Goal: Task Accomplishment & Management: Manage account settings

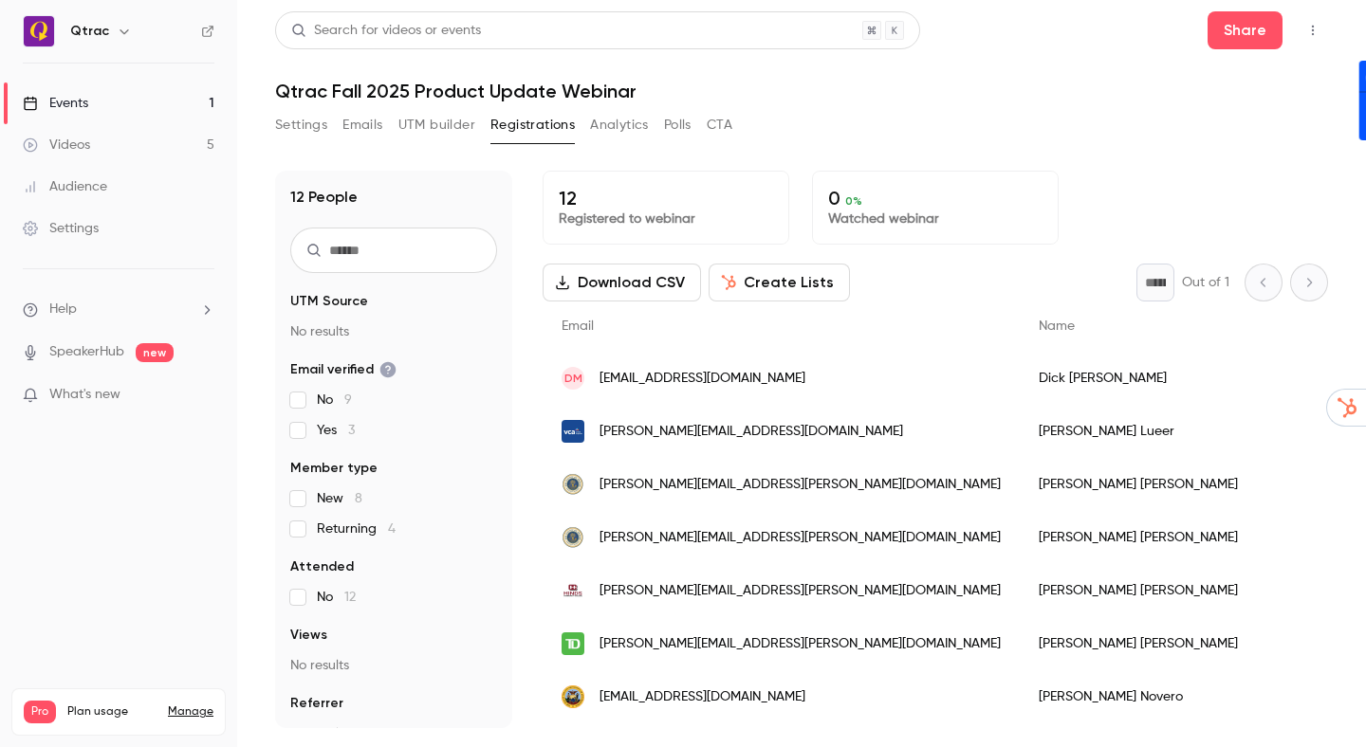
click at [73, 104] on div "Events" at bounding box center [55, 103] width 65 height 19
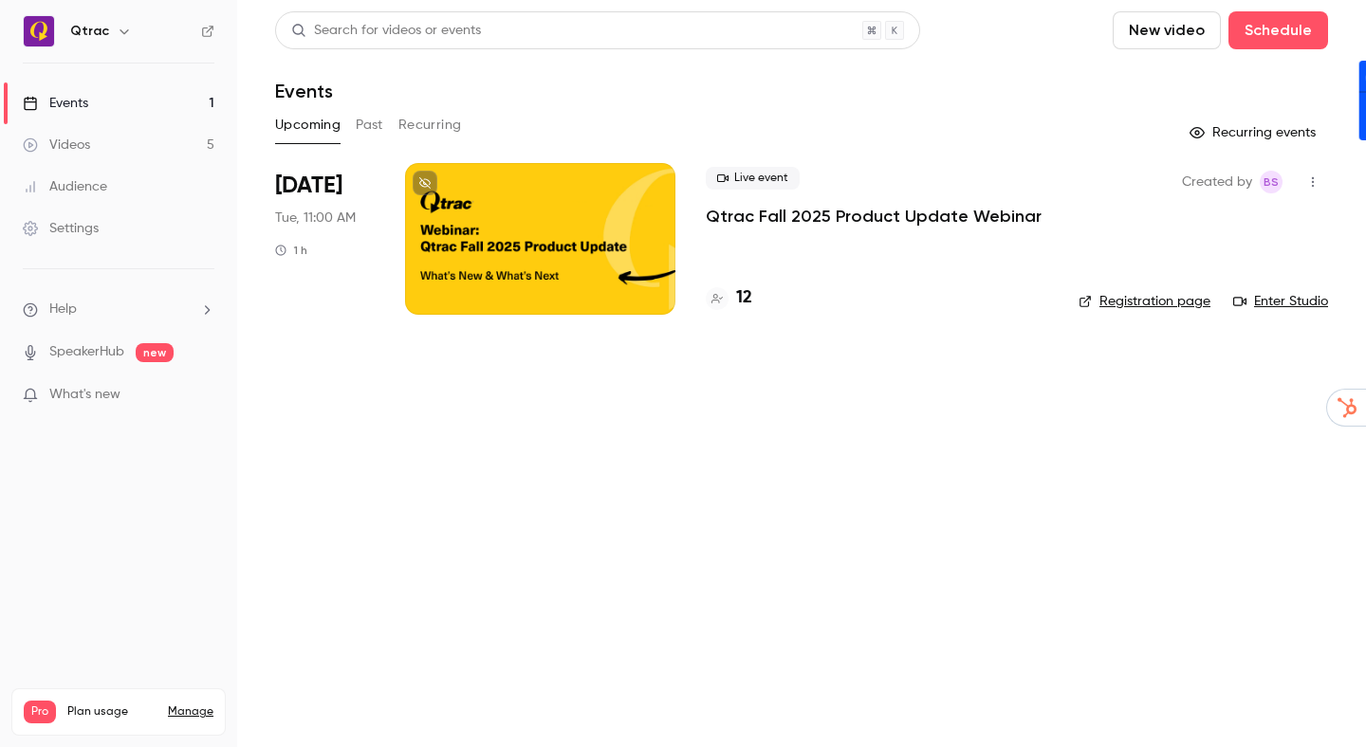
click at [369, 123] on button "Past" at bounding box center [370, 125] width 28 height 30
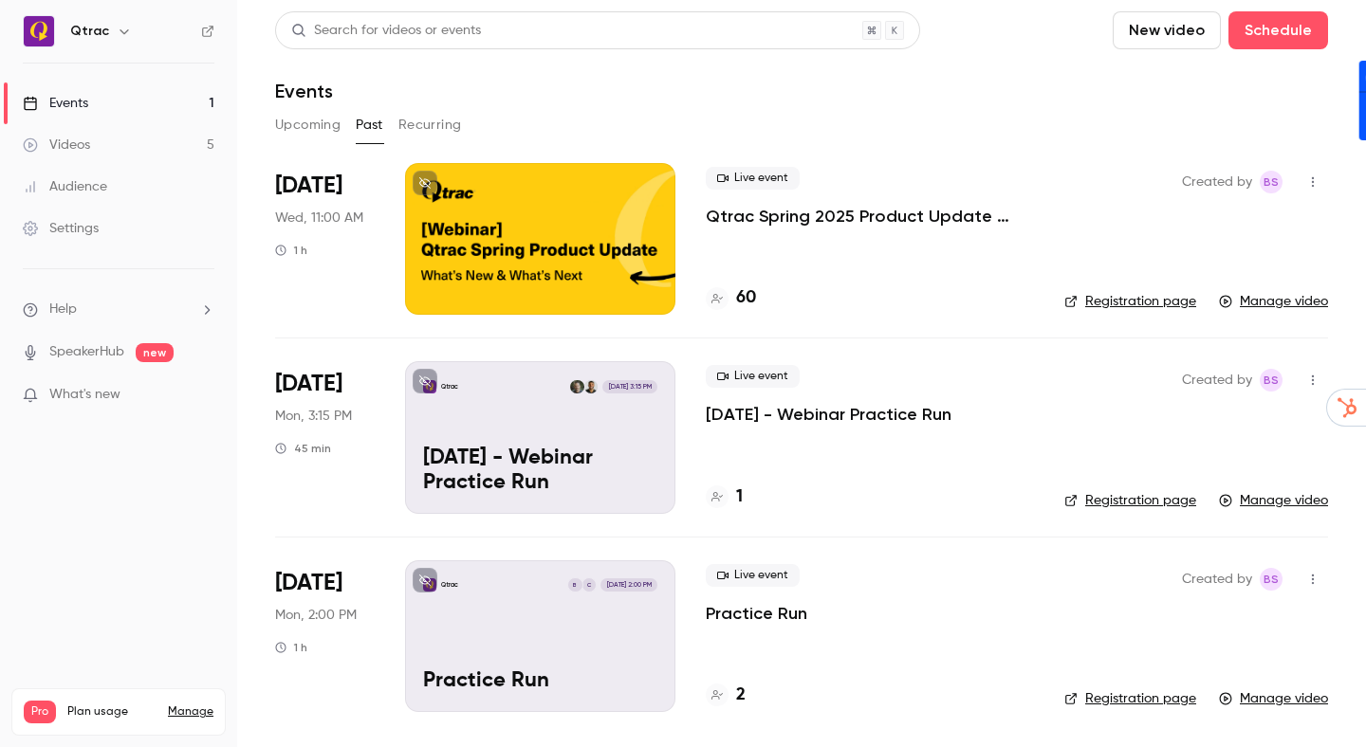
click at [722, 414] on p "May 21, 2025 - Webinar Practice Run" at bounding box center [829, 414] width 246 height 23
click at [752, 218] on p "Qtrac Spring 2025 Product Update Webinar" at bounding box center [870, 216] width 328 height 23
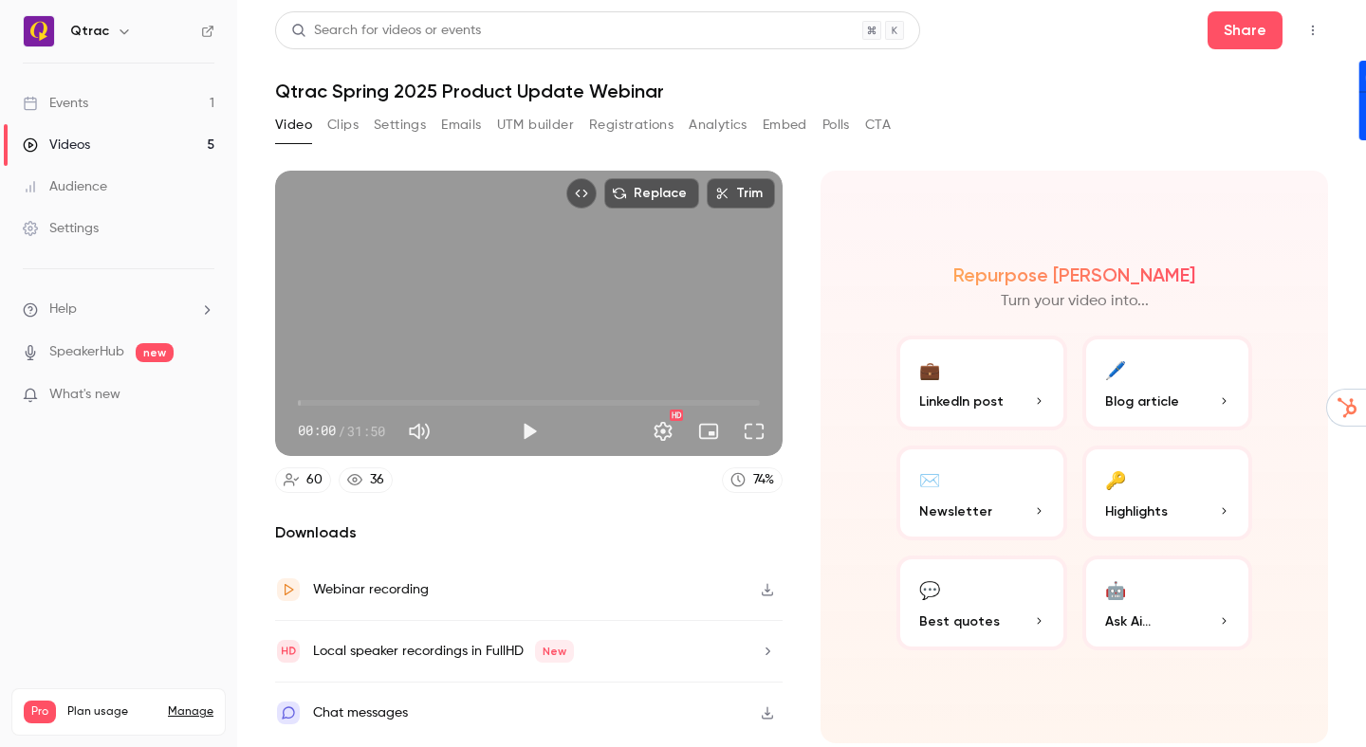
click at [304, 86] on h1 "Qtrac Spring 2025 Product Update Webinar" at bounding box center [801, 91] width 1053 height 23
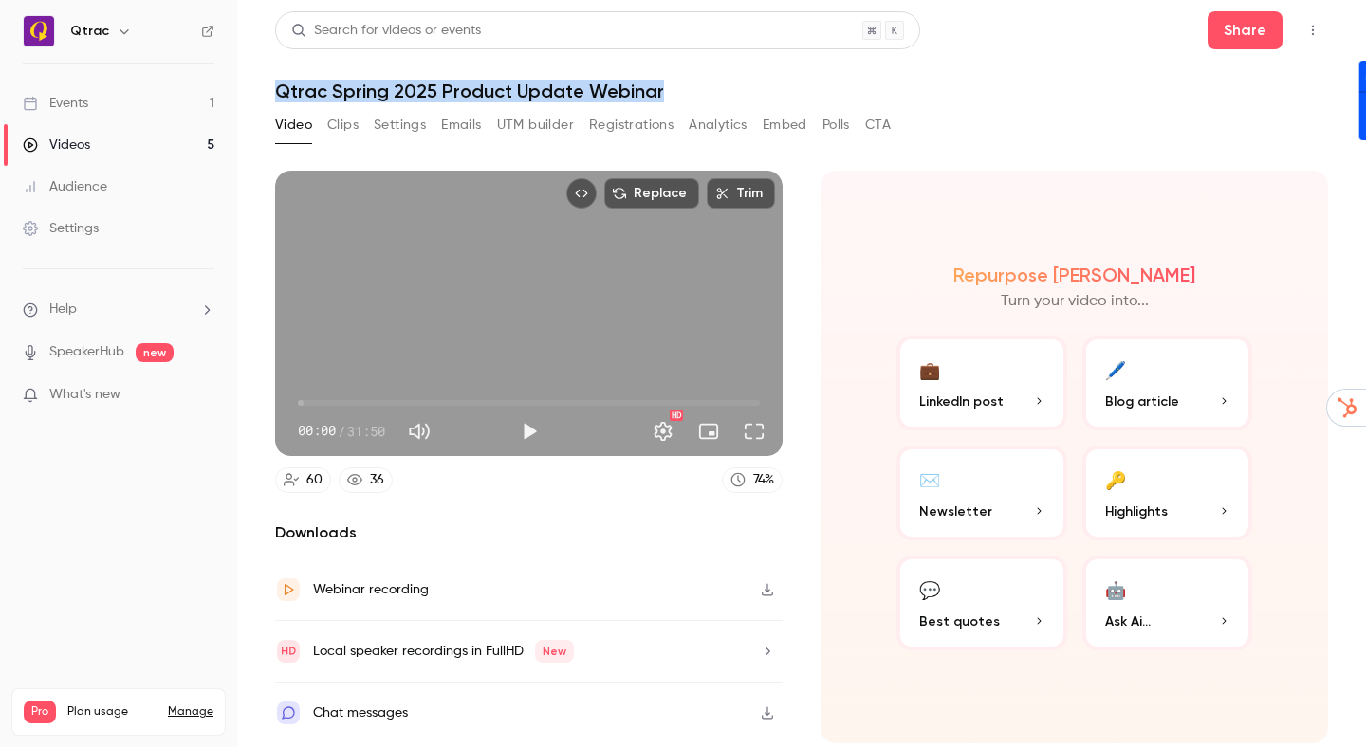
drag, startPoint x: 304, startPoint y: 86, endPoint x: 637, endPoint y: 100, distance: 333.1
click at [637, 100] on h1 "Qtrac Spring 2025 Product Update Webinar" at bounding box center [801, 91] width 1053 height 23
copy h1 "Qtrac Spring 2025 Product Update Webinar"
click at [458, 124] on button "Emails" at bounding box center [461, 125] width 40 height 30
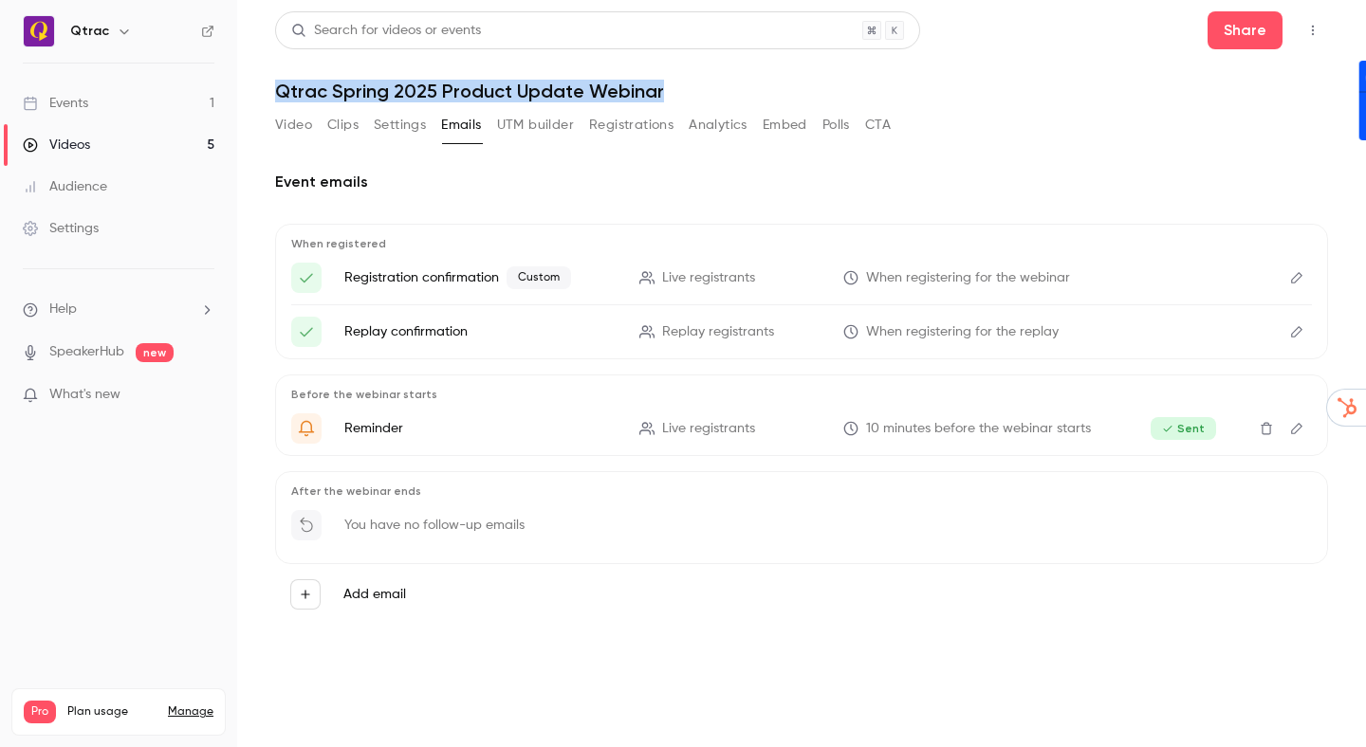
click at [652, 126] on button "Registrations" at bounding box center [631, 125] width 84 height 30
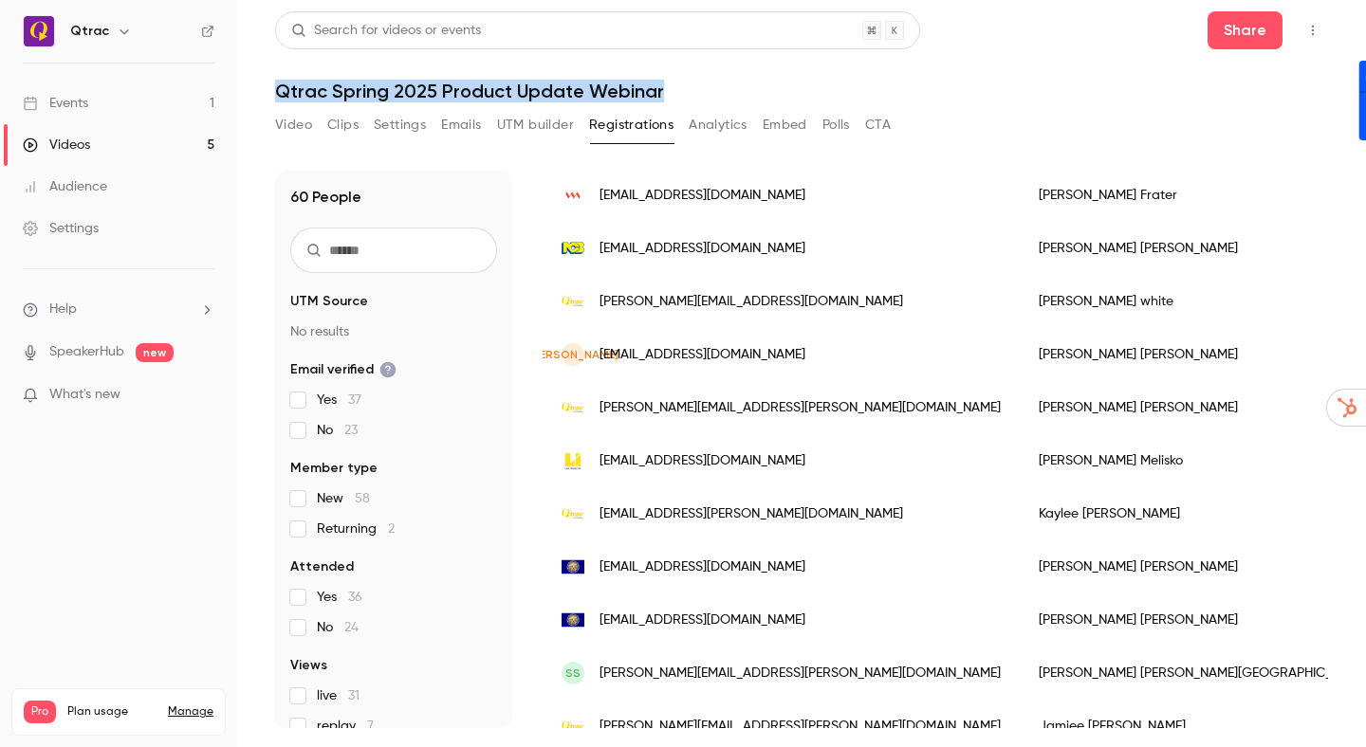
scroll to position [178, 0]
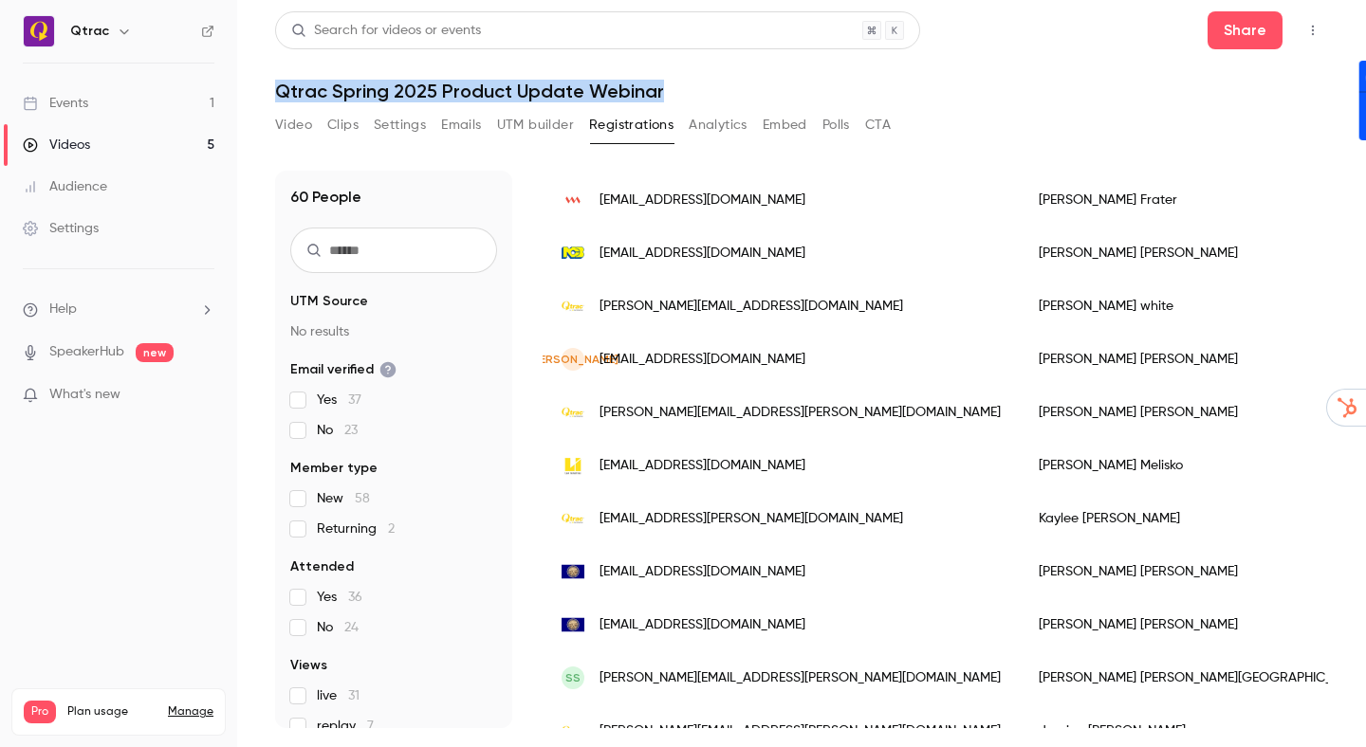
click at [74, 101] on div "Events" at bounding box center [55, 103] width 65 height 19
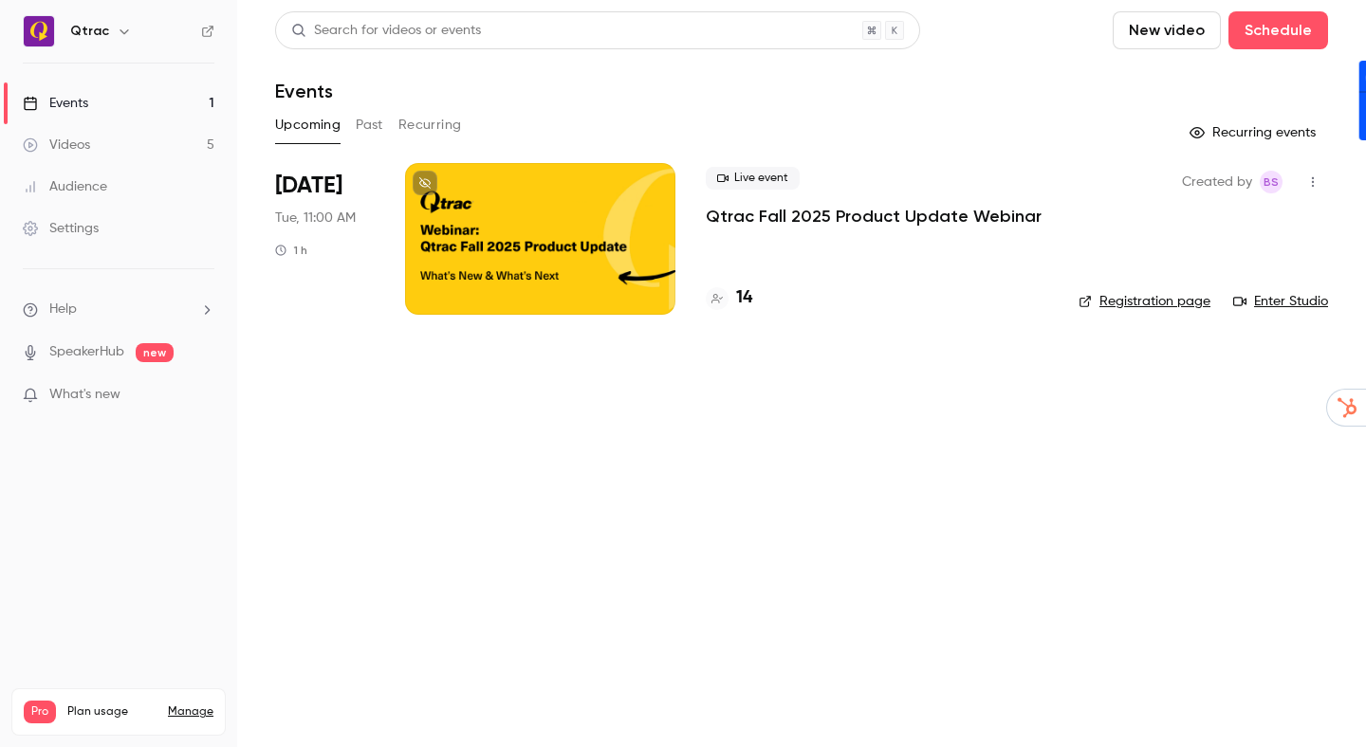
click at [744, 215] on p "Qtrac Fall 2025 Product Update Webinar" at bounding box center [874, 216] width 336 height 23
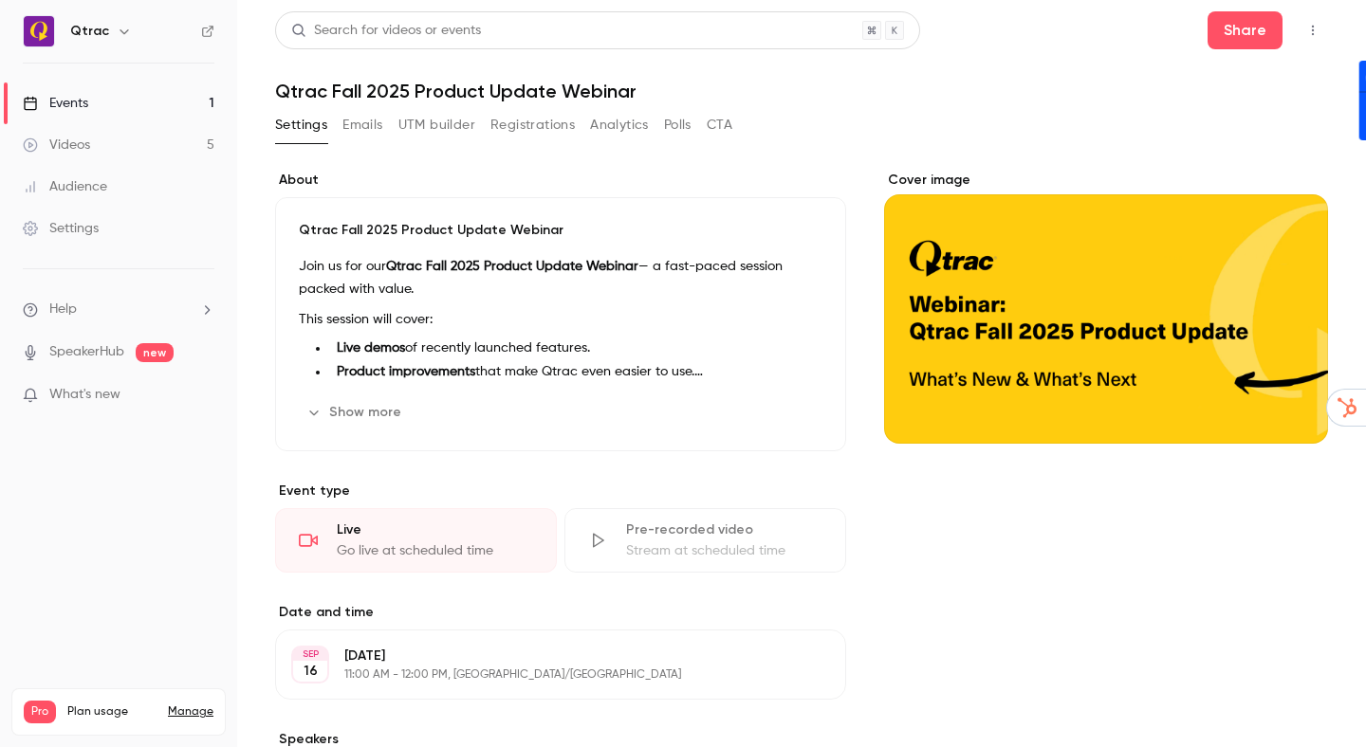
click at [544, 123] on button "Registrations" at bounding box center [532, 125] width 84 height 30
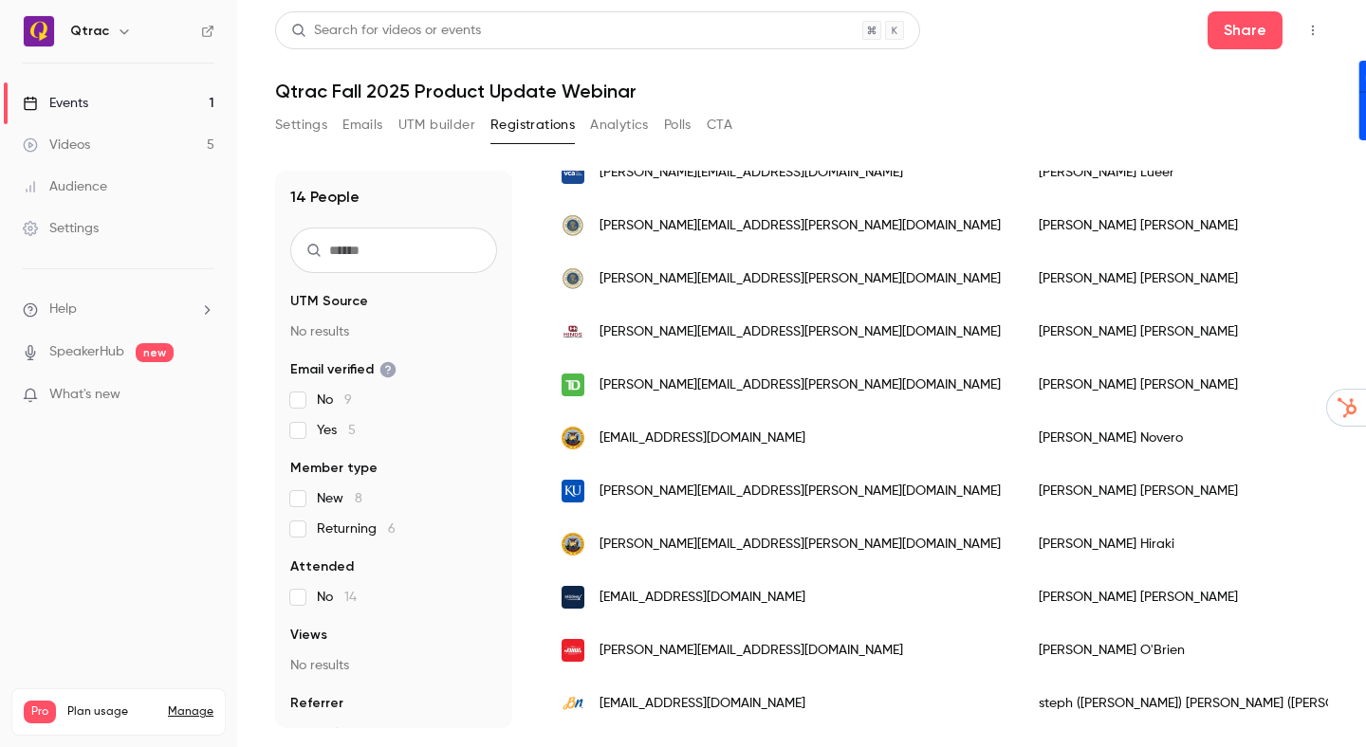
scroll to position [367, 0]
